Goal: Task Accomplishment & Management: Manage account settings

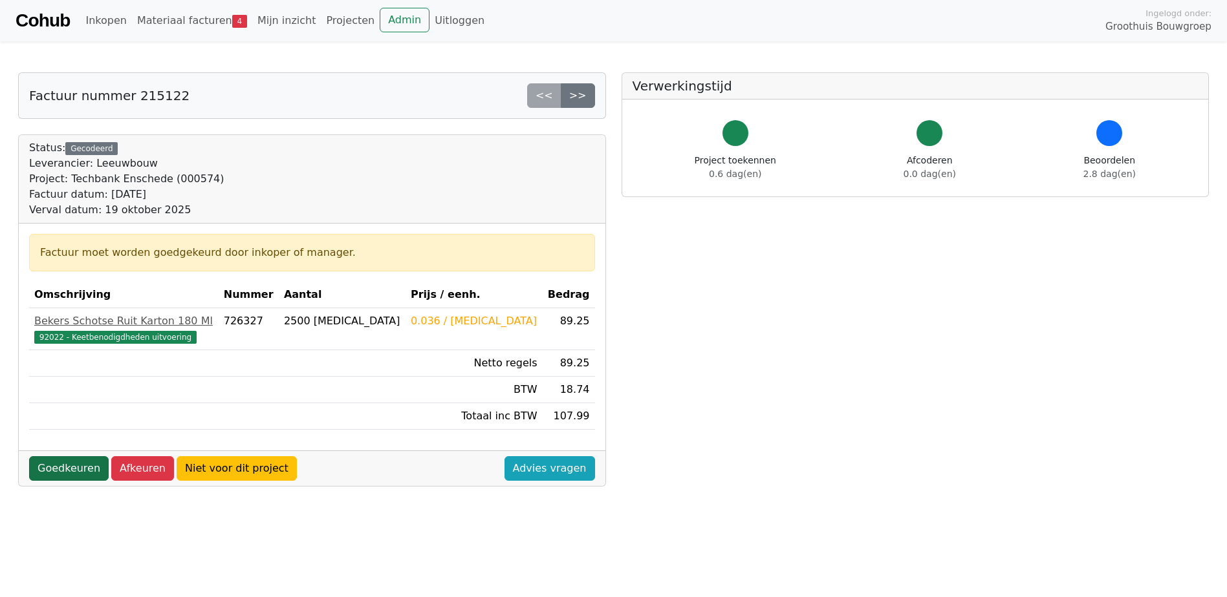
click at [65, 470] on link "Goedkeuren" at bounding box center [69, 468] width 80 height 25
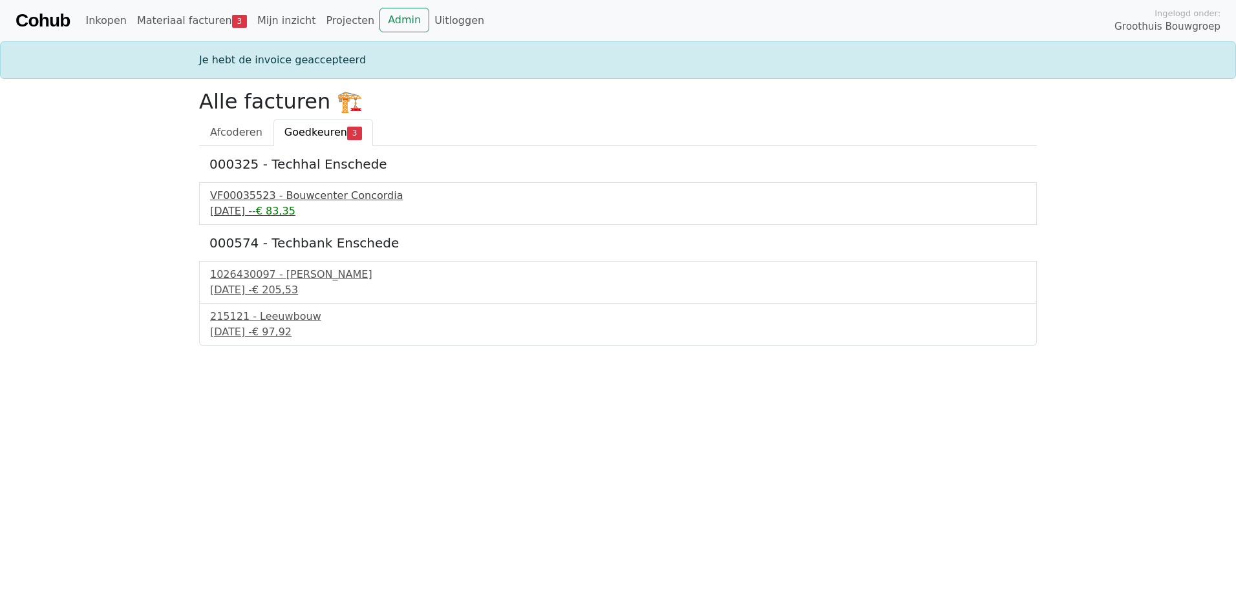
click at [314, 197] on div "VF00035523 - Bouwcenter Concordia" at bounding box center [618, 196] width 816 height 16
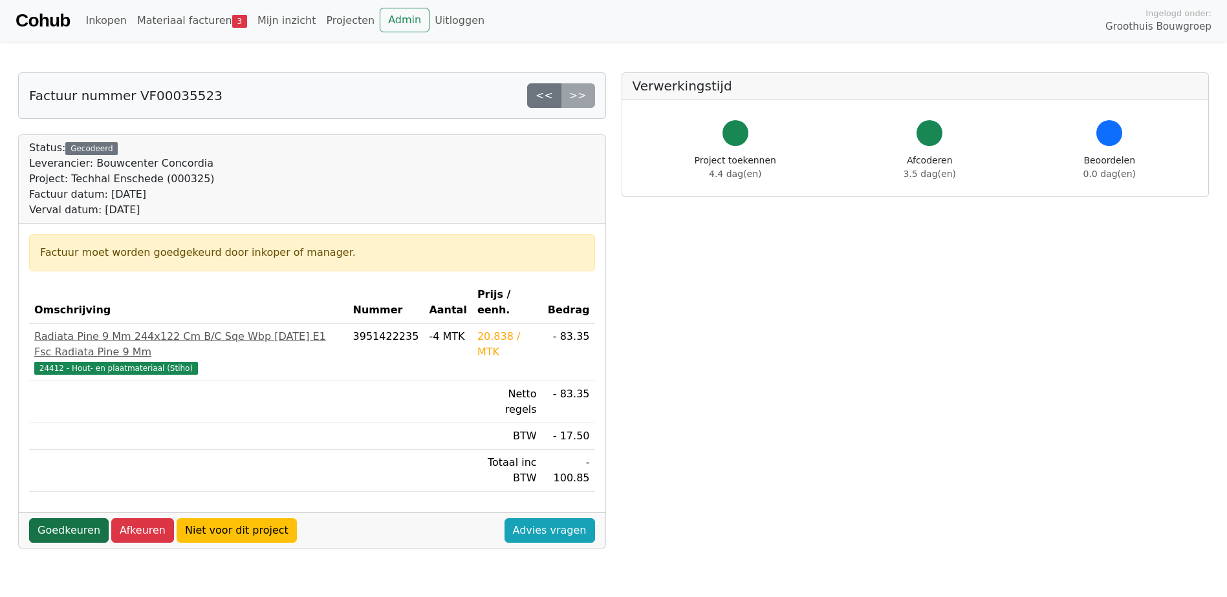
click at [58, 519] on link "Goedkeuren" at bounding box center [69, 531] width 80 height 25
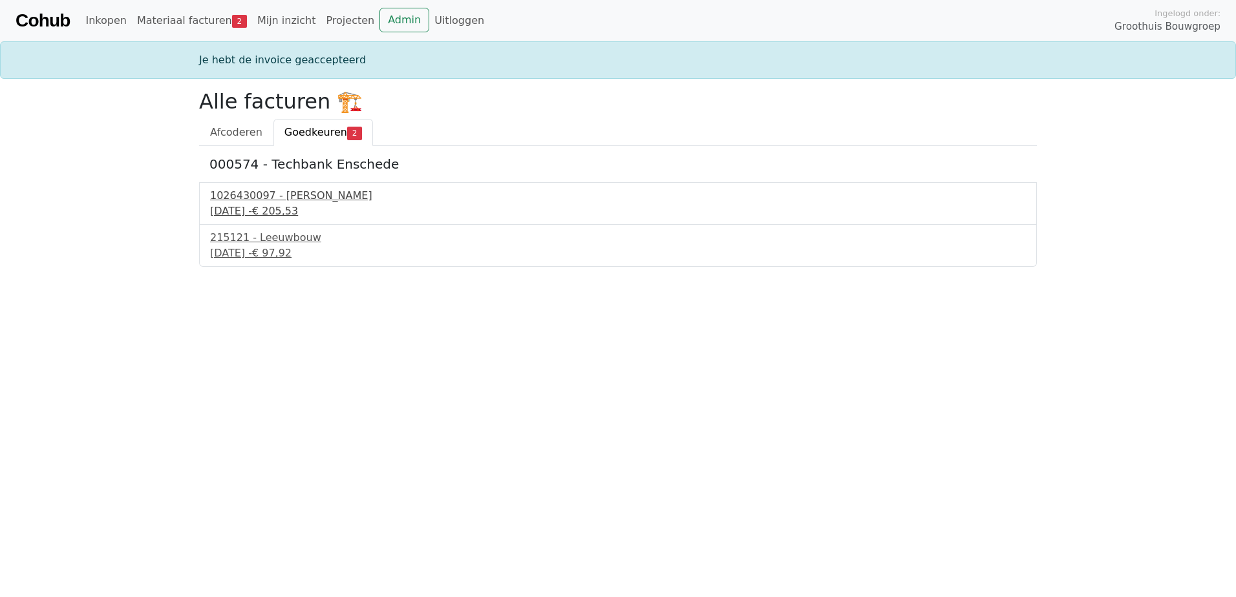
click at [264, 198] on div "1026430097 - Boels Verhuur" at bounding box center [618, 196] width 816 height 16
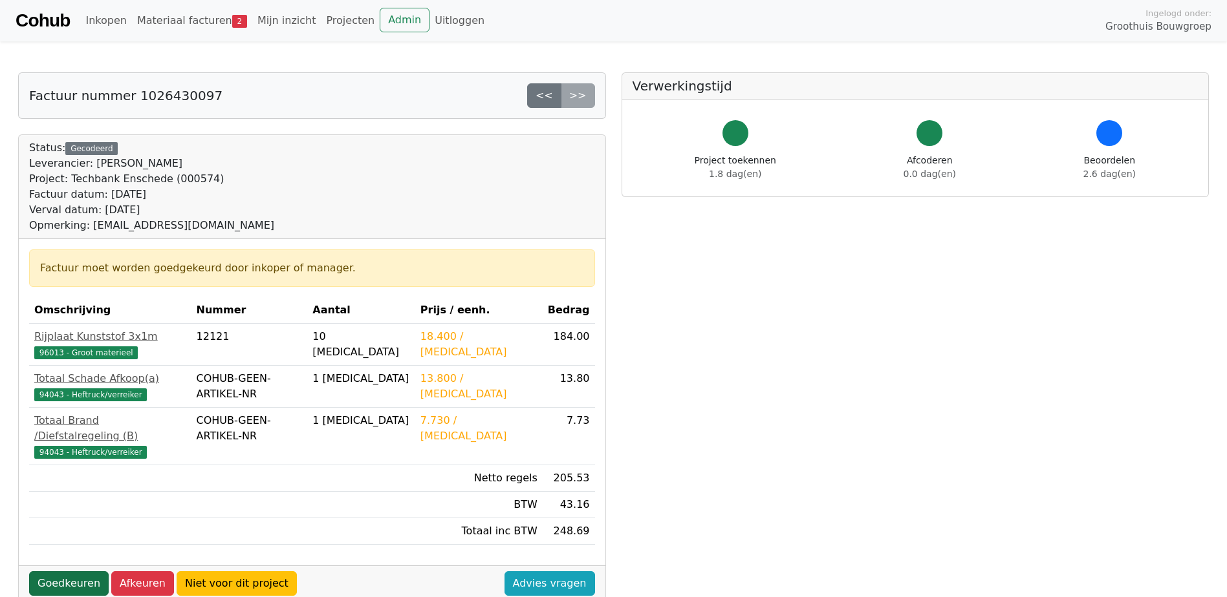
click at [74, 572] on link "Goedkeuren" at bounding box center [69, 584] width 80 height 25
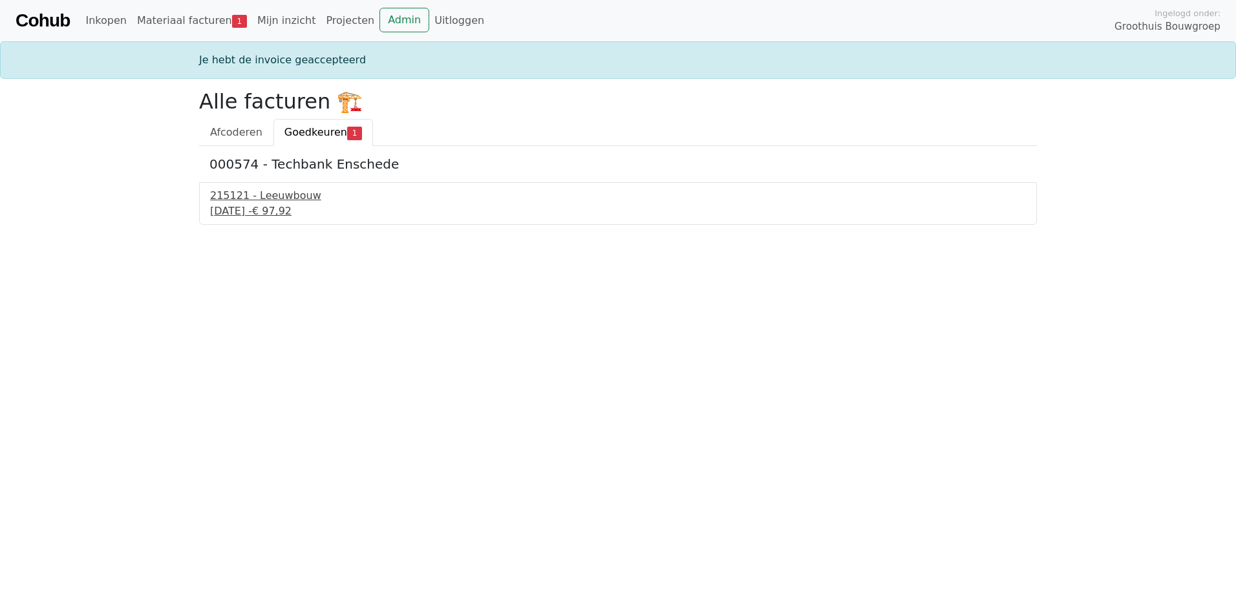
click at [289, 206] on div "[DATE] - € 97,92" at bounding box center [618, 212] width 816 height 16
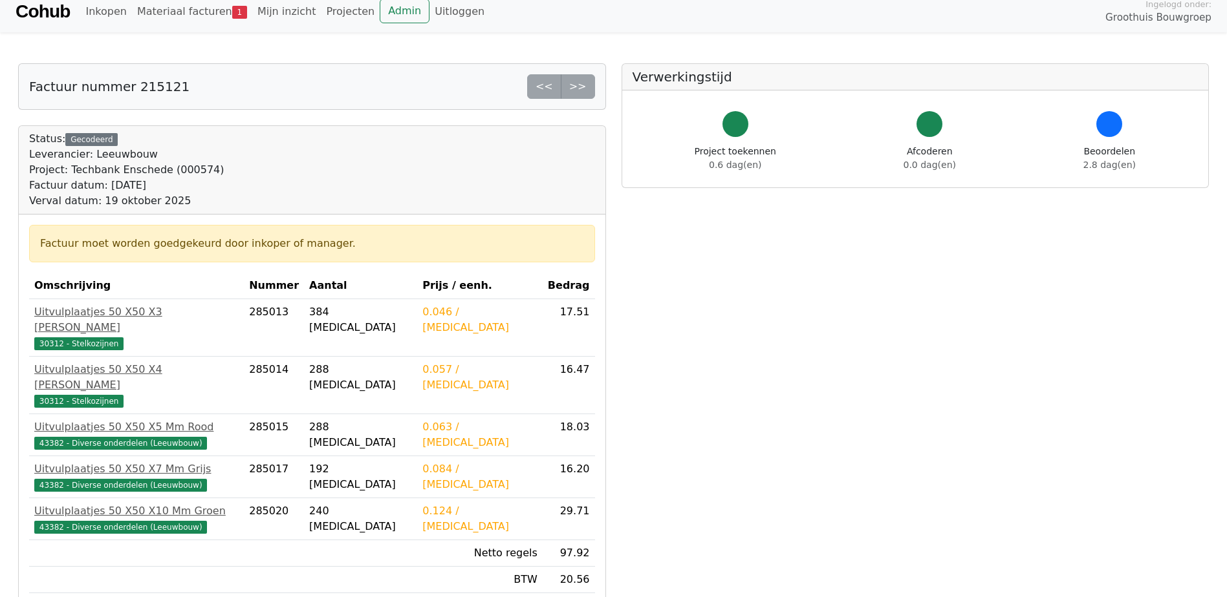
scroll to position [129, 0]
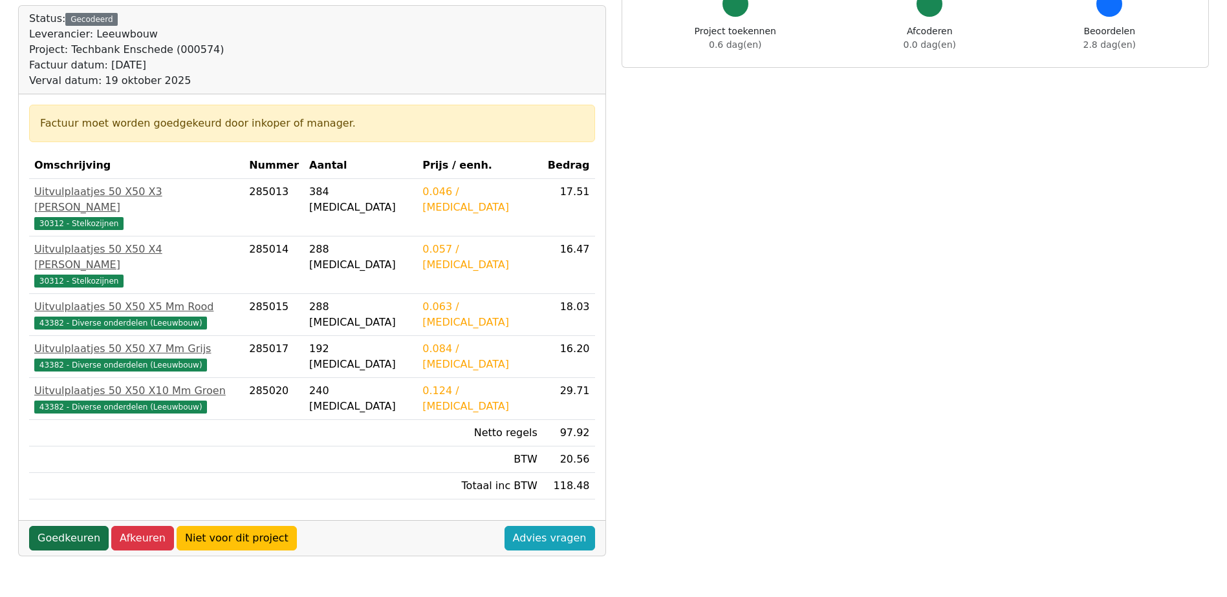
click at [52, 526] on link "Goedkeuren" at bounding box center [69, 538] width 80 height 25
